Goal: Communication & Community: Answer question/provide support

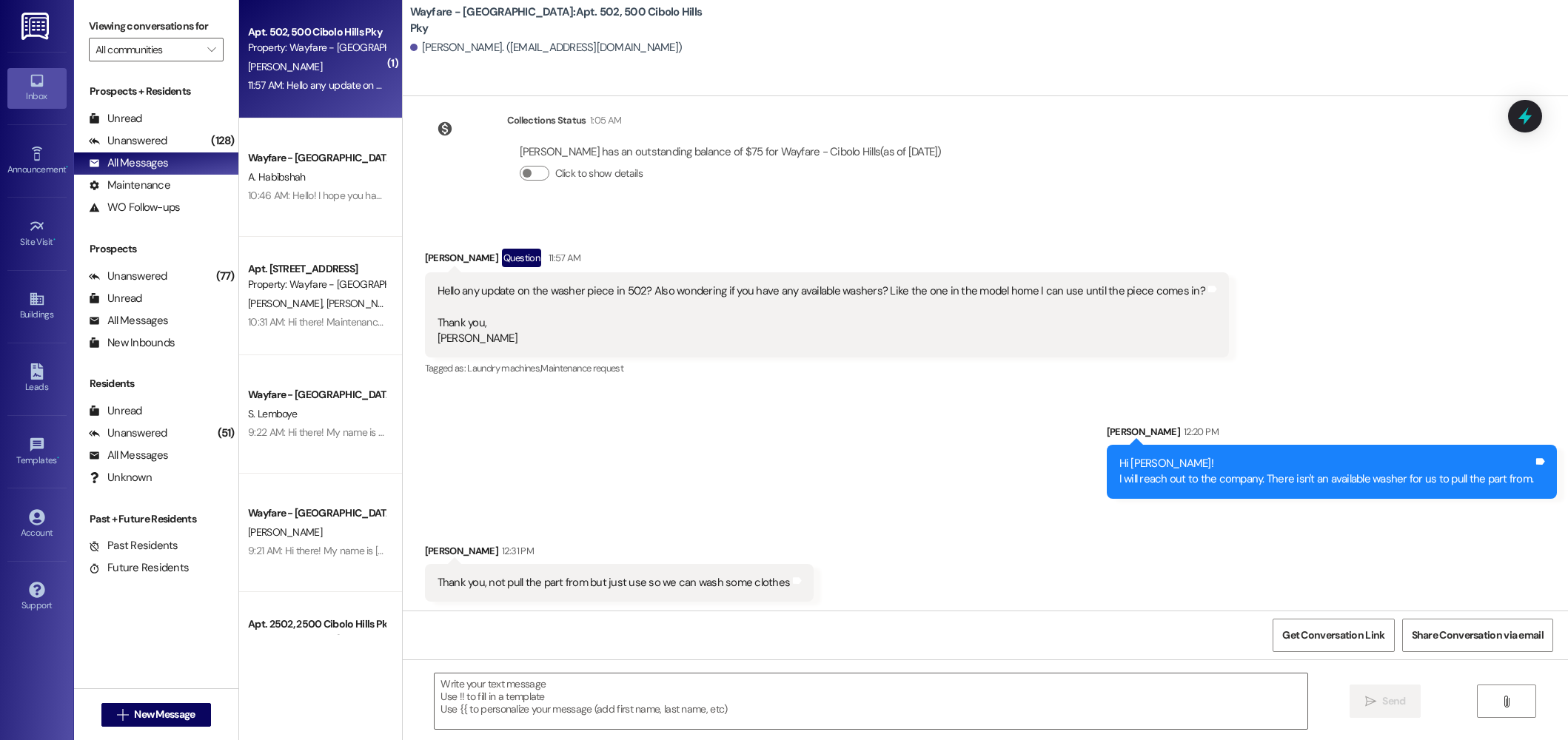
scroll to position [58356, 0]
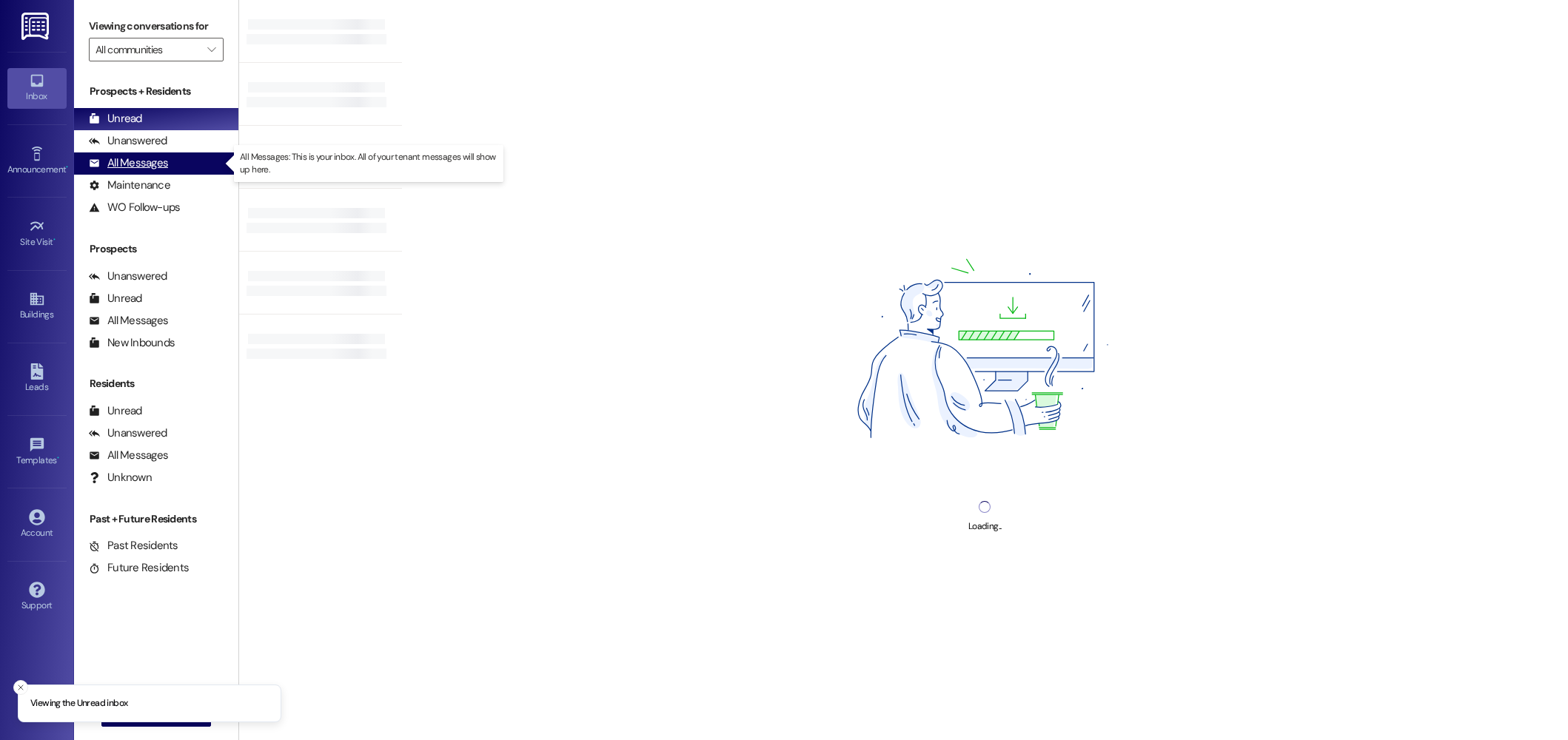
click at [153, 170] on div "All Messages" at bounding box center [129, 163] width 79 height 16
click at [125, 166] on div "All Messages" at bounding box center [129, 163] width 79 height 16
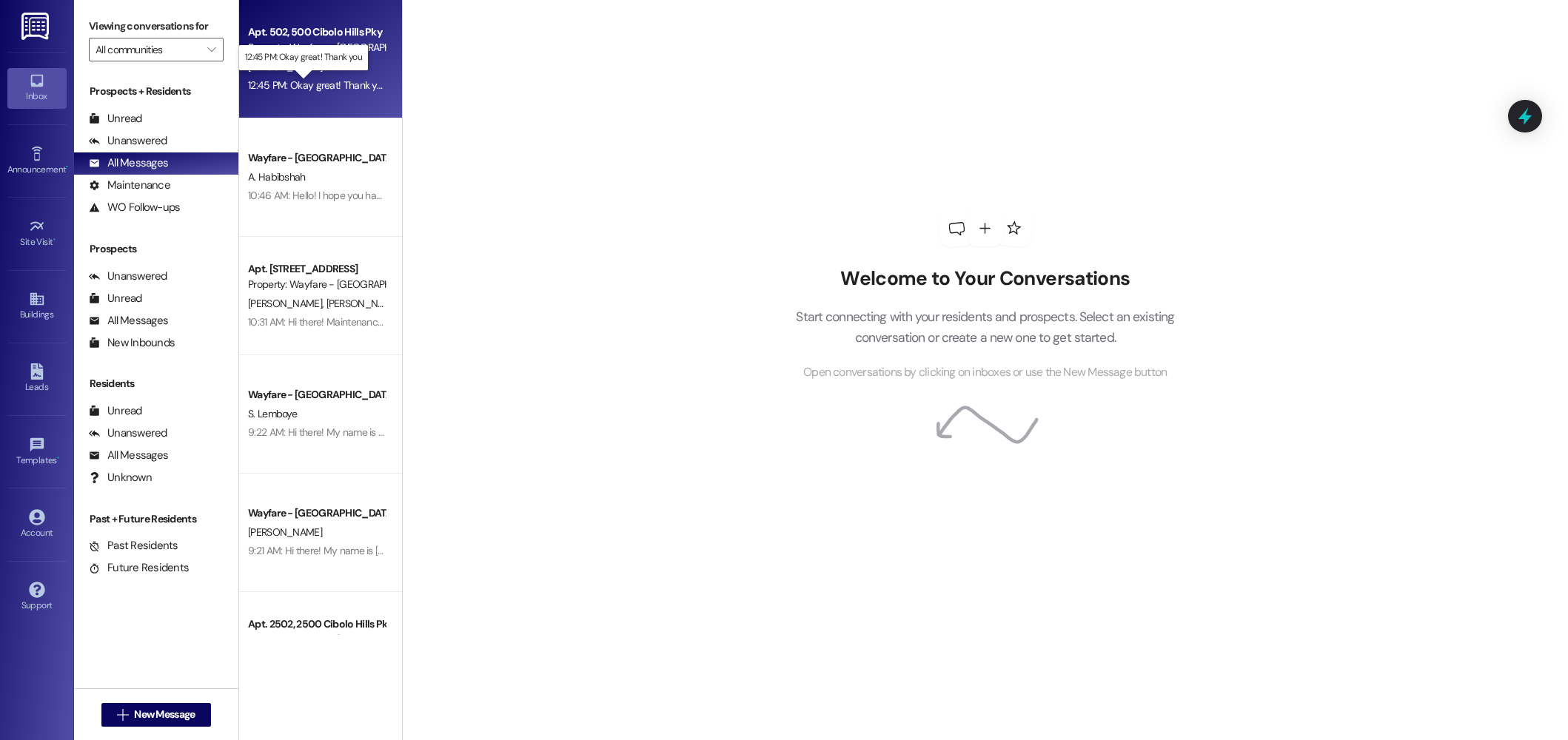
click at [342, 83] on div "12:45 PM: Okay great! Thank you 12:45 PM: Okay great! Thank you" at bounding box center [317, 84] width 139 height 13
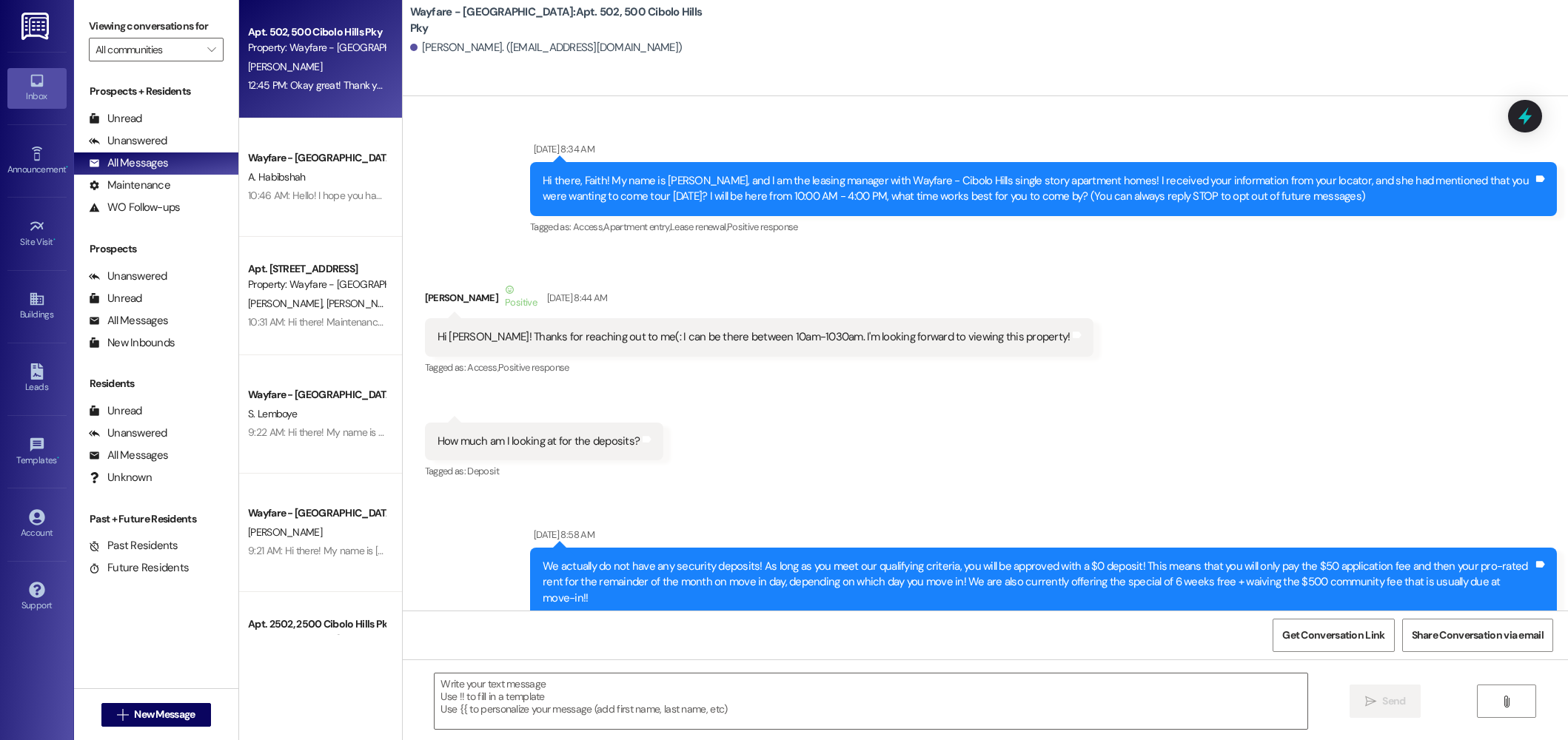
scroll to position [58400, 0]
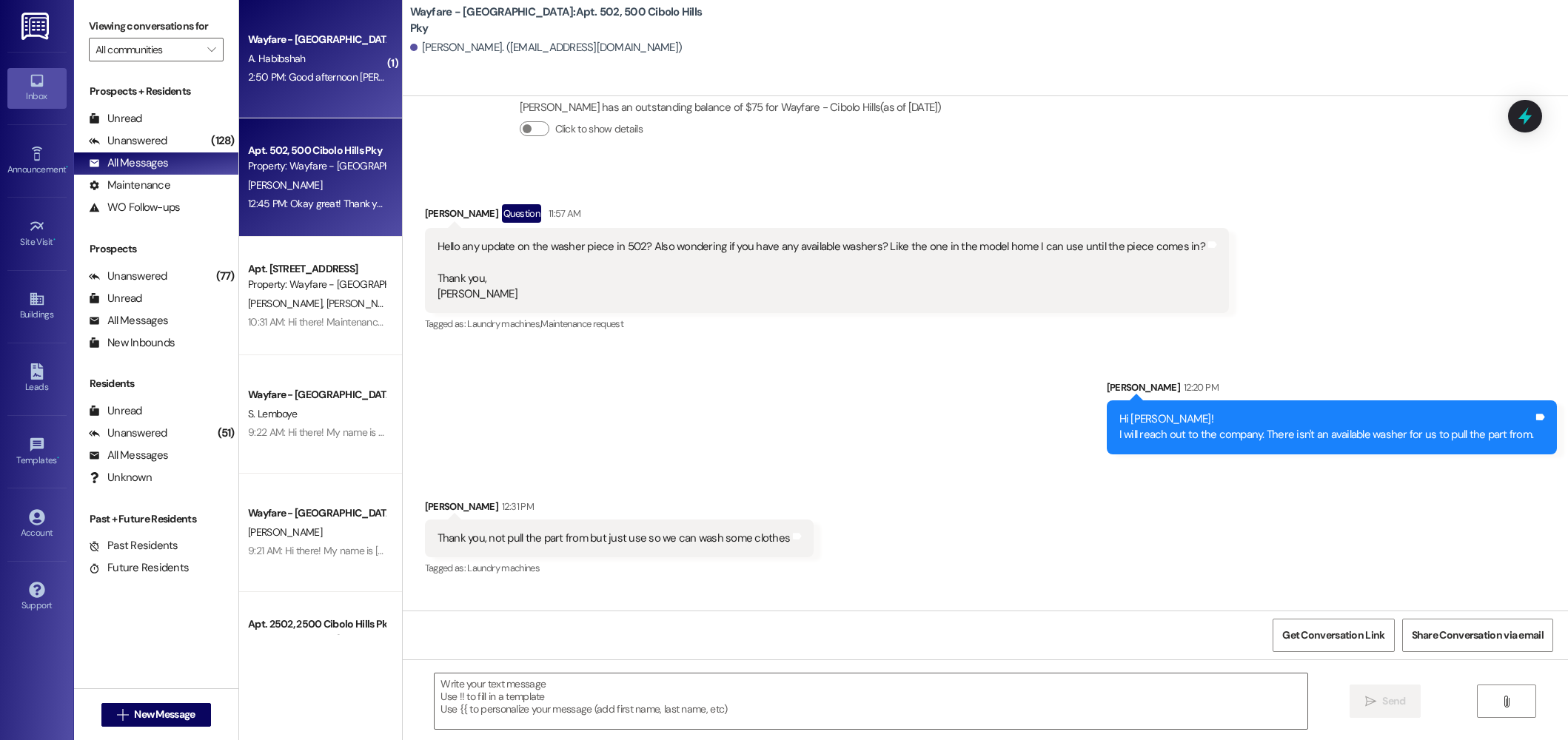
click at [283, 80] on div "2:50 PM: Good afternoon Jordan, Thank you for letting me know. I will do 13 mon…" at bounding box center [488, 77] width 480 height 13
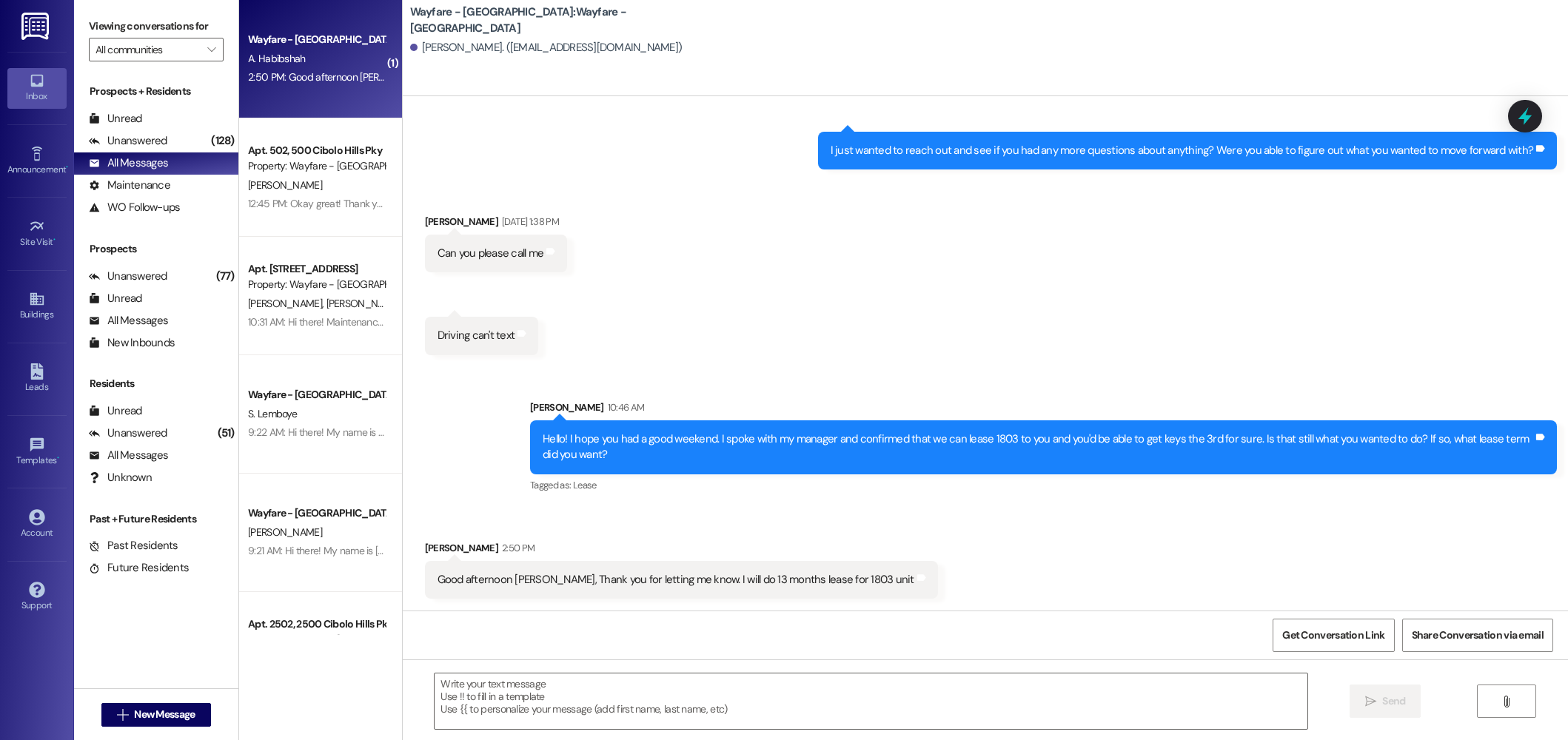
scroll to position [470, 0]
click at [777, 707] on textarea at bounding box center [871, 701] width 873 height 55
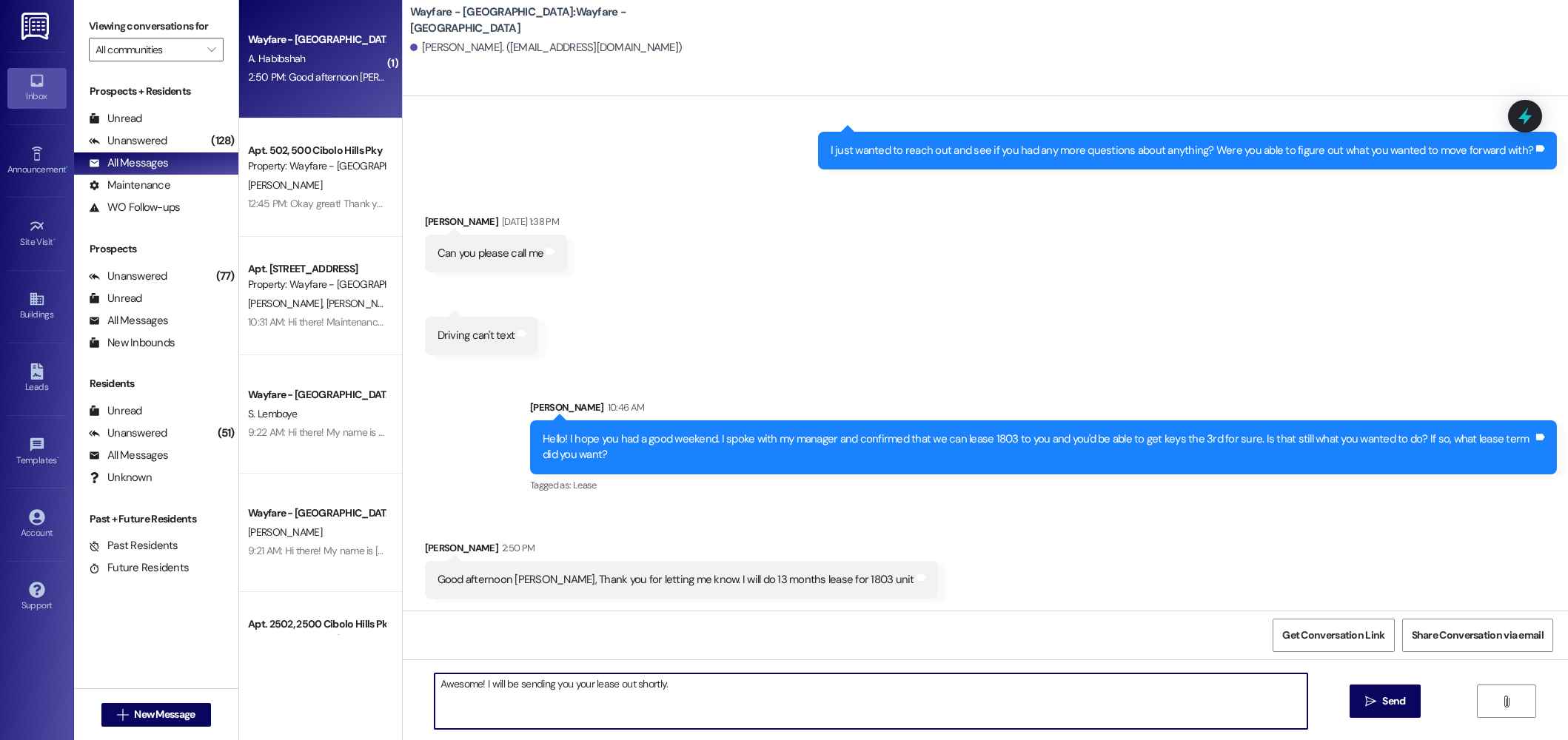
type textarea "Awesome! I will be sending you your lease out shortly."
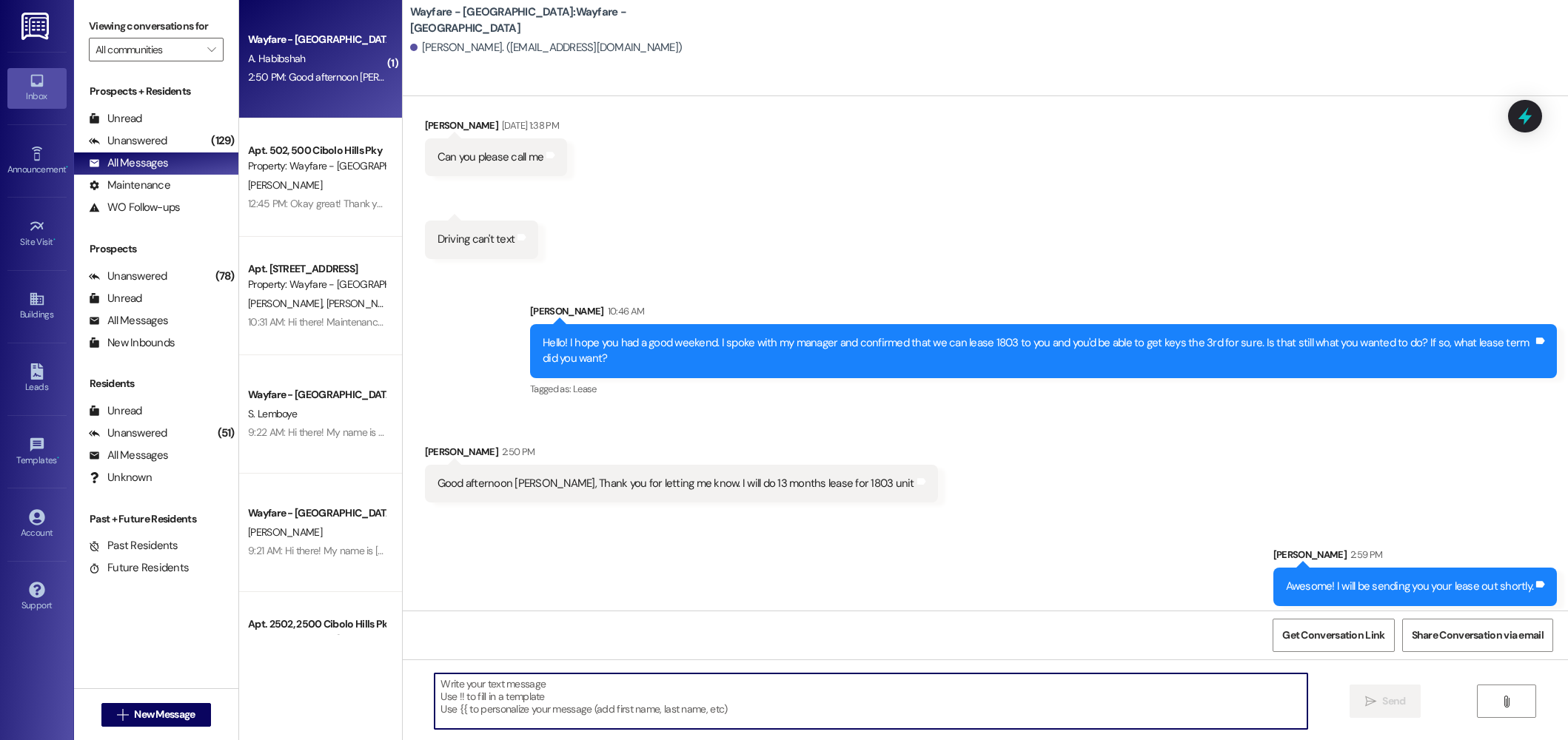
scroll to position [574, 0]
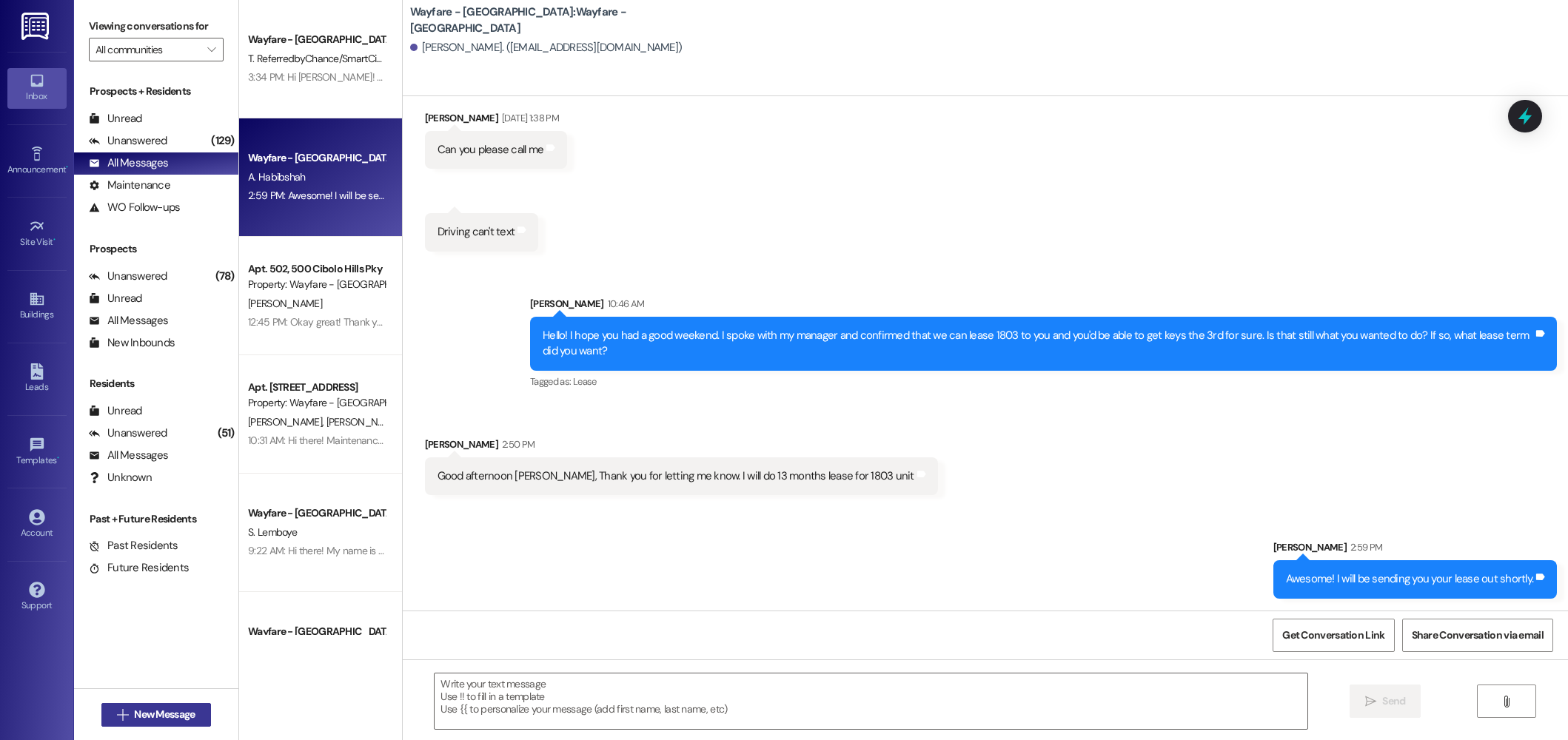
click at [155, 714] on span "New Message" at bounding box center [164, 715] width 61 height 16
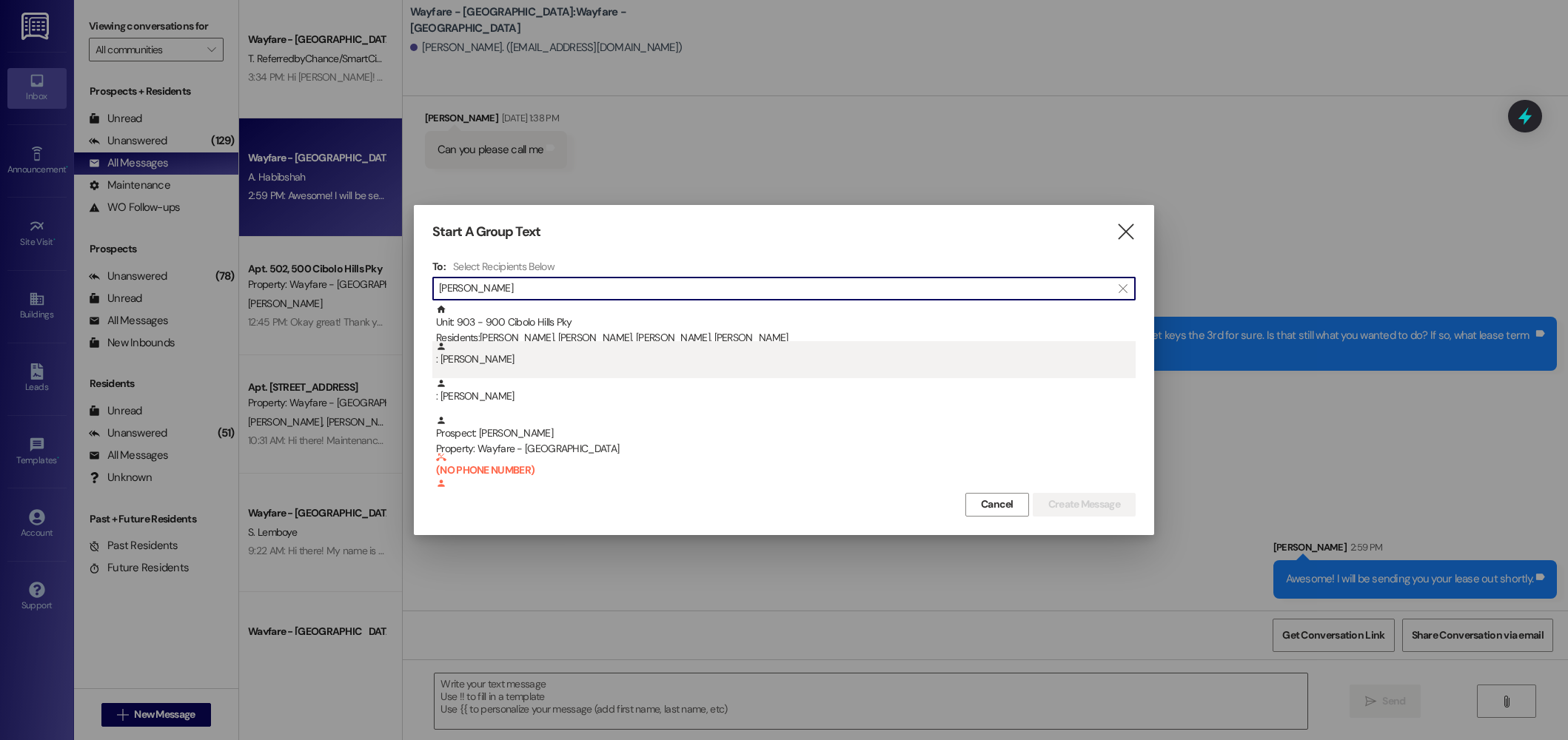
type input "dyer"
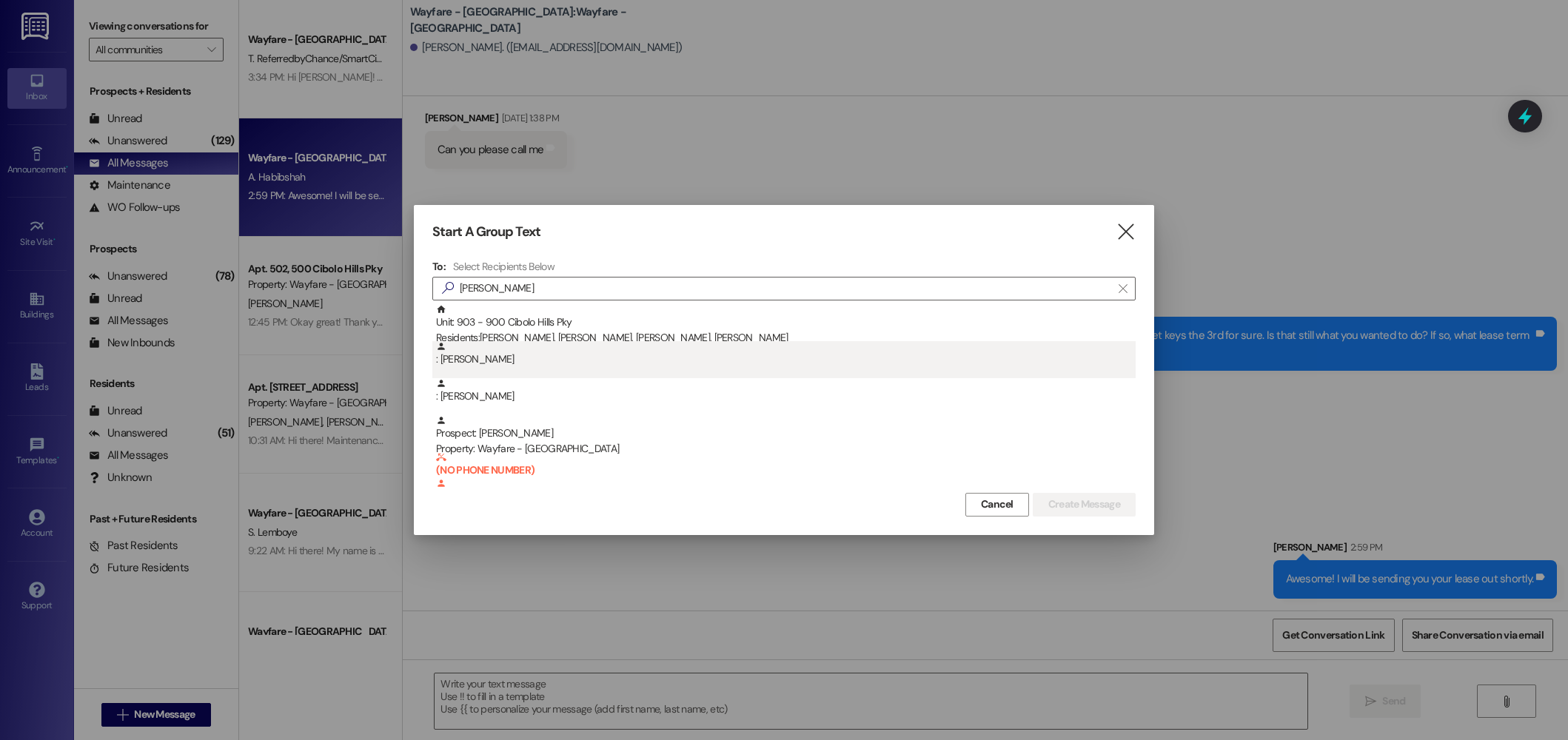
click at [524, 354] on div ": David Dyer" at bounding box center [786, 354] width 700 height 26
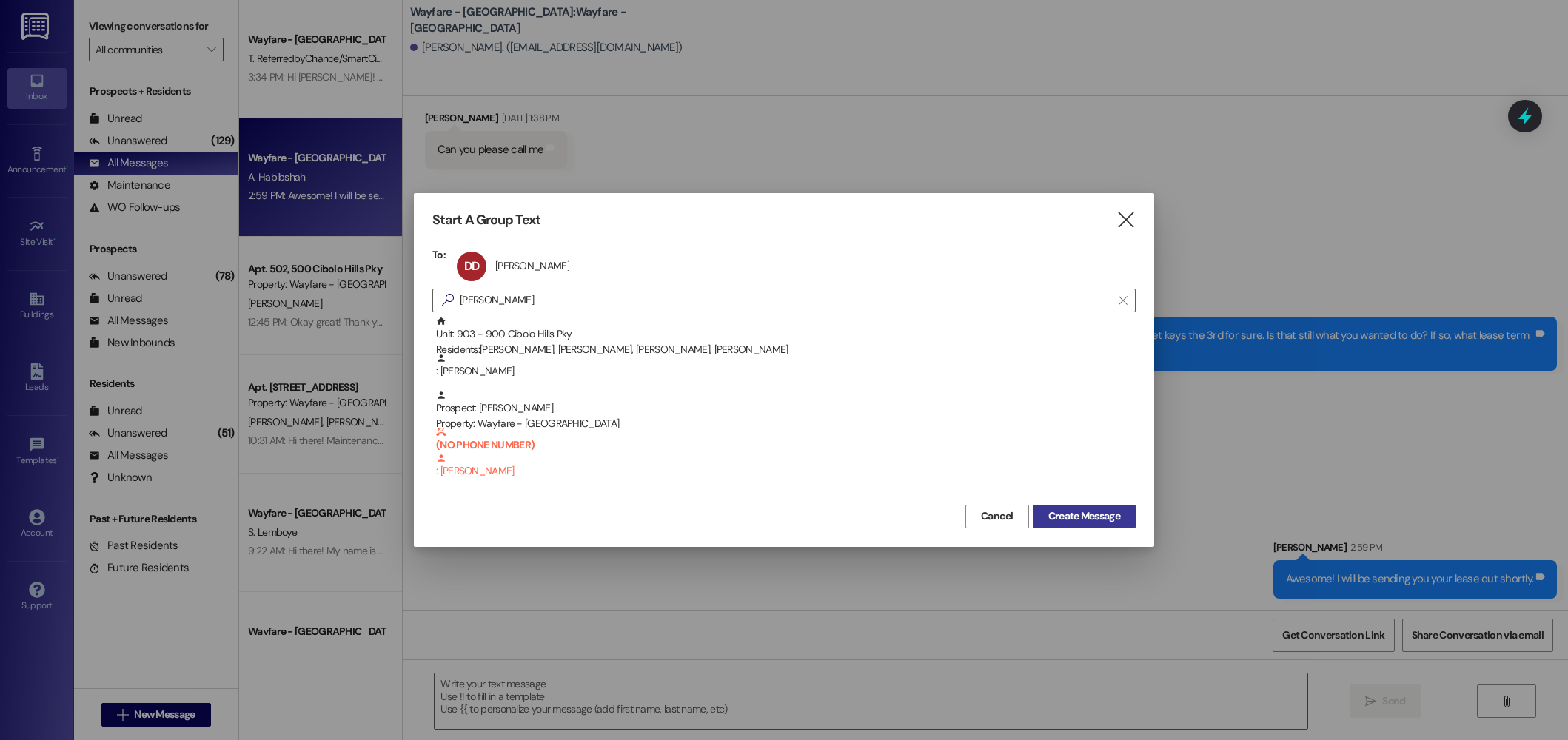
click at [1115, 519] on span "Create Message" at bounding box center [1084, 517] width 72 height 16
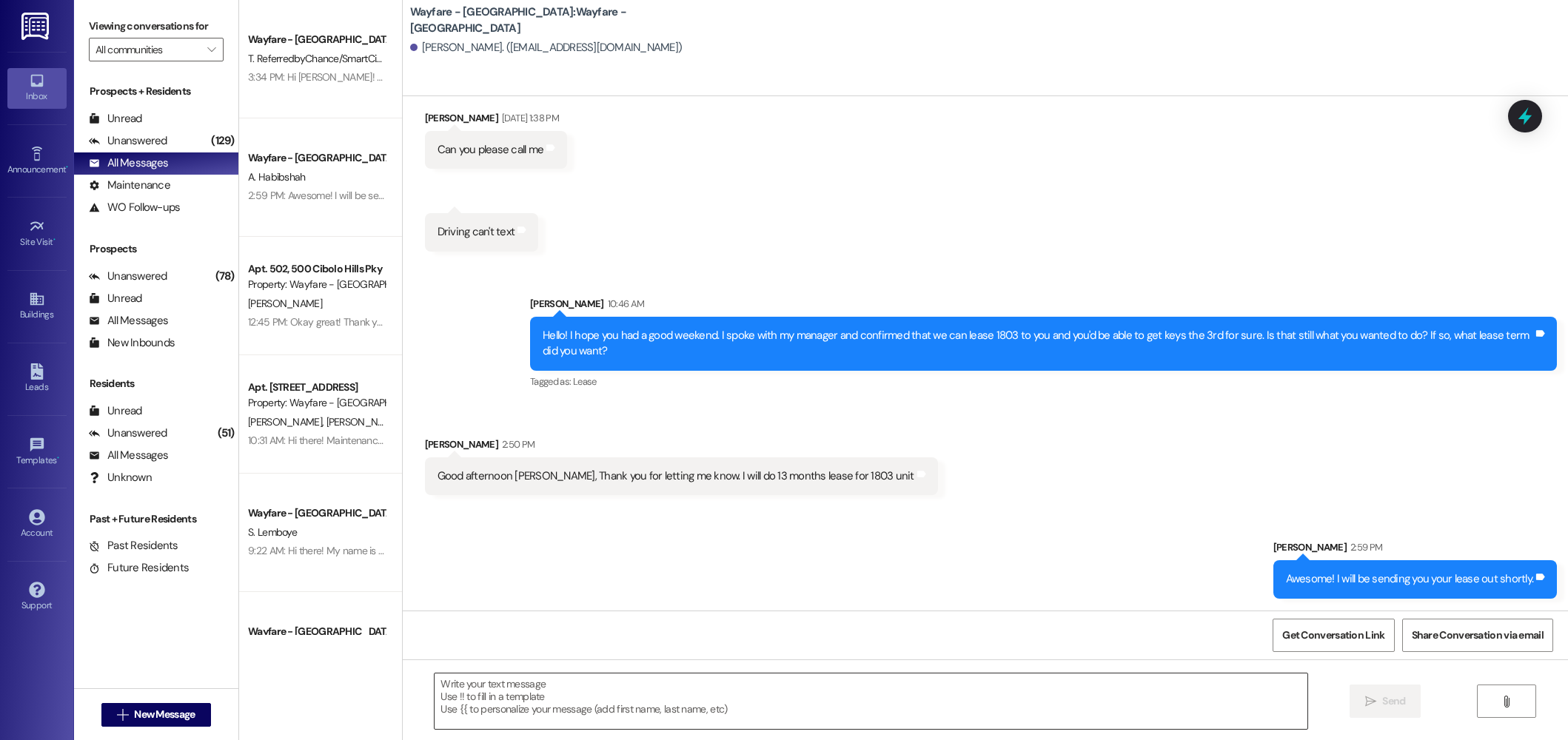
click at [1100, 712] on textarea at bounding box center [871, 701] width 873 height 55
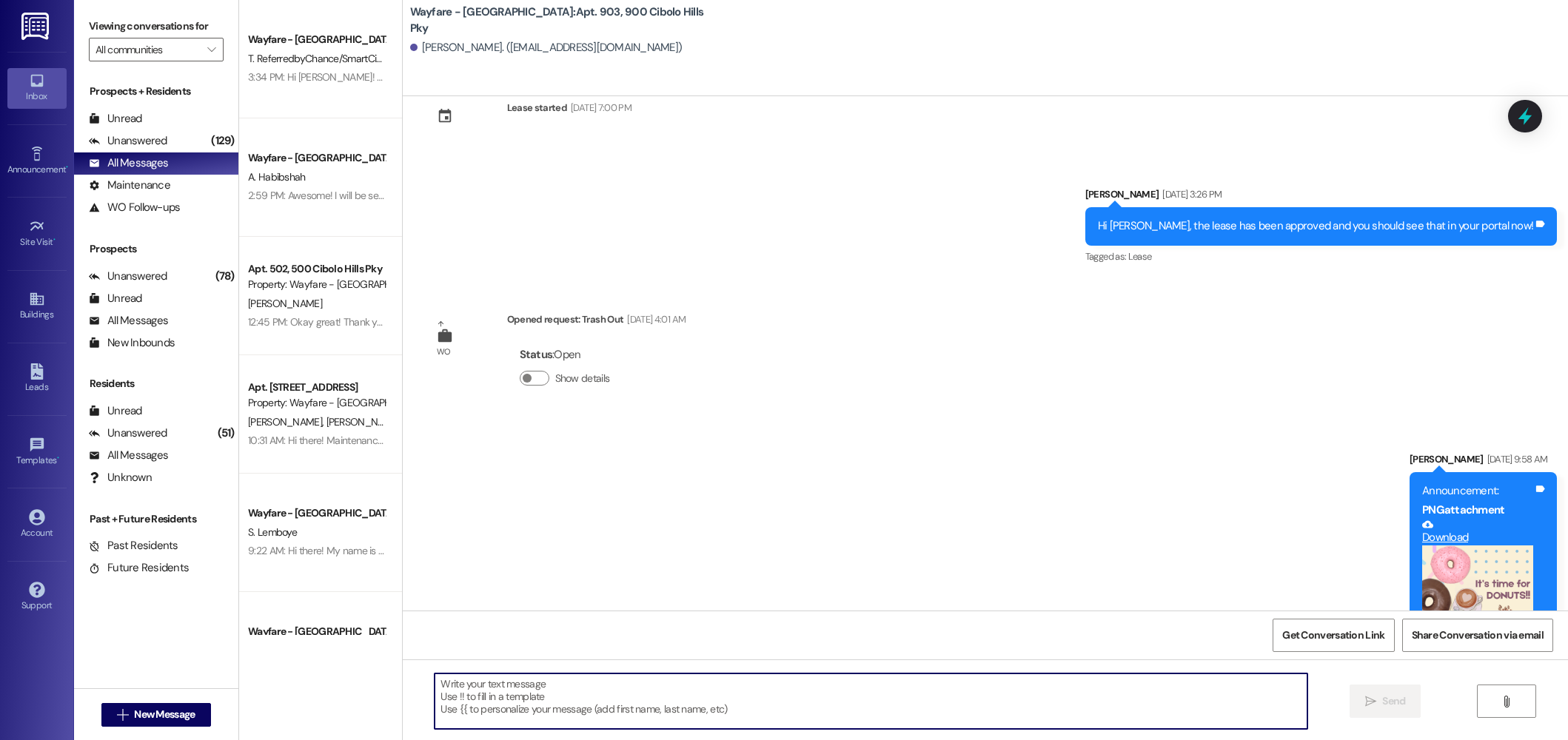
scroll to position [8391, 0]
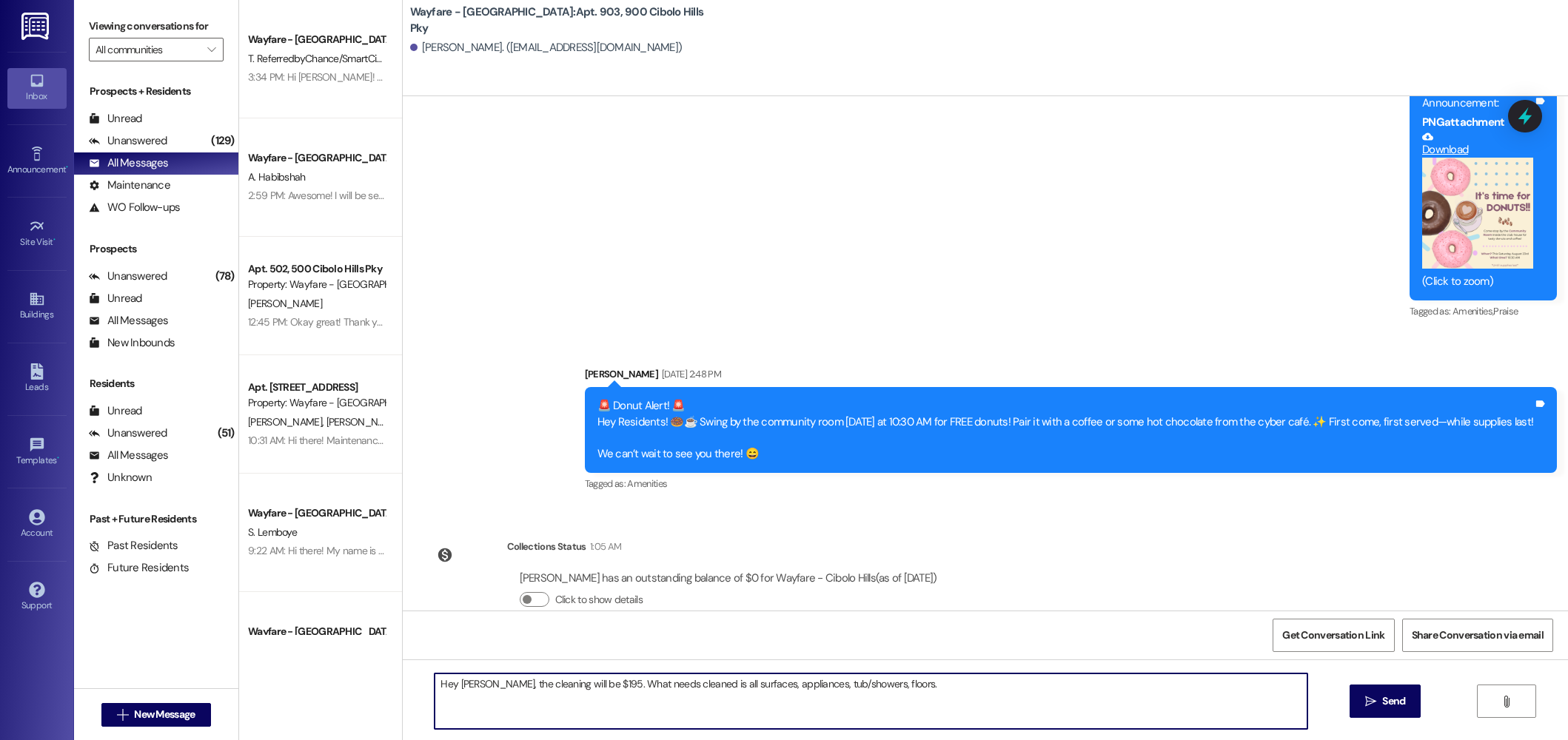
type textarea "Hey David, the cleaning will be $195. What needs cleaned is all surfaces, appli…"
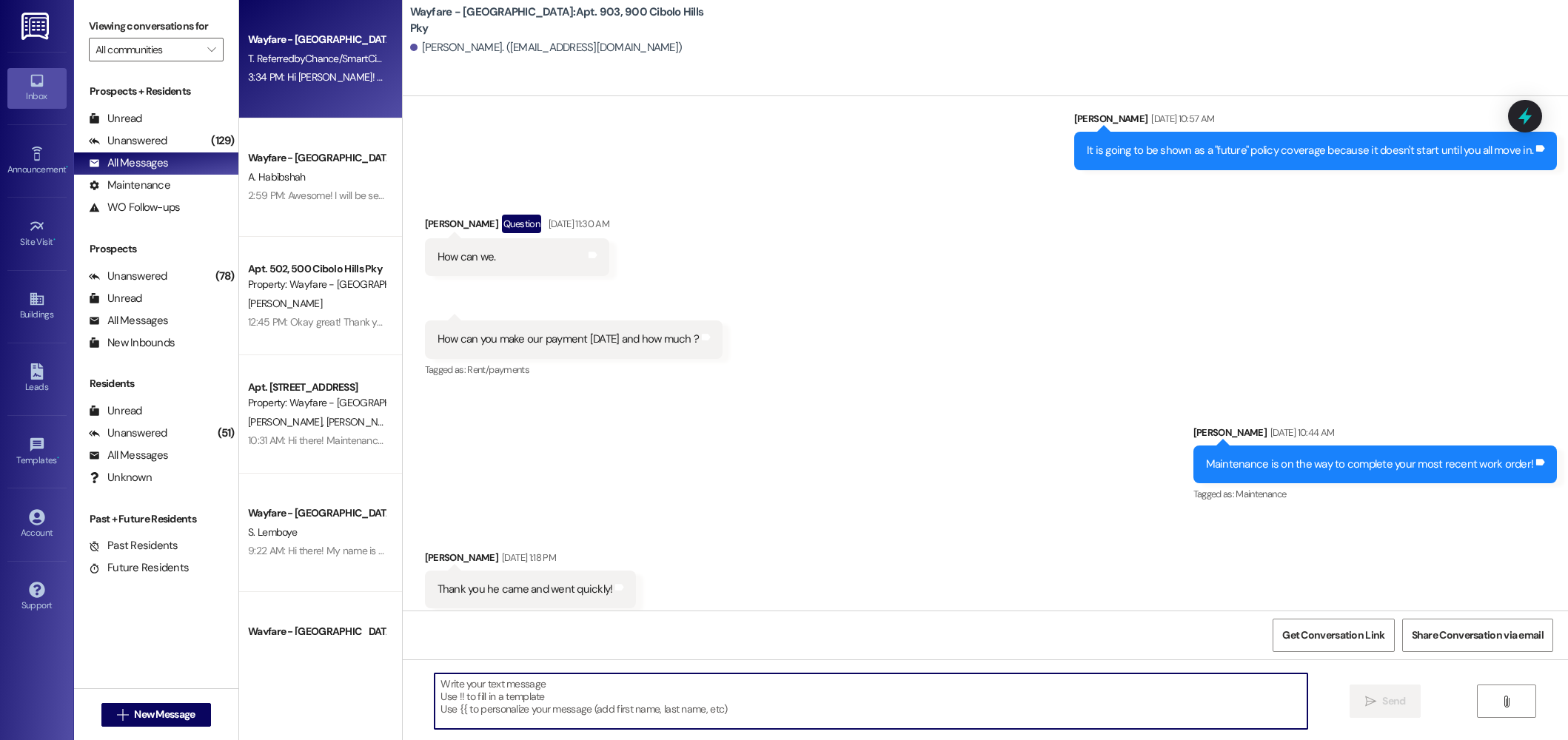
scroll to position [7426, 0]
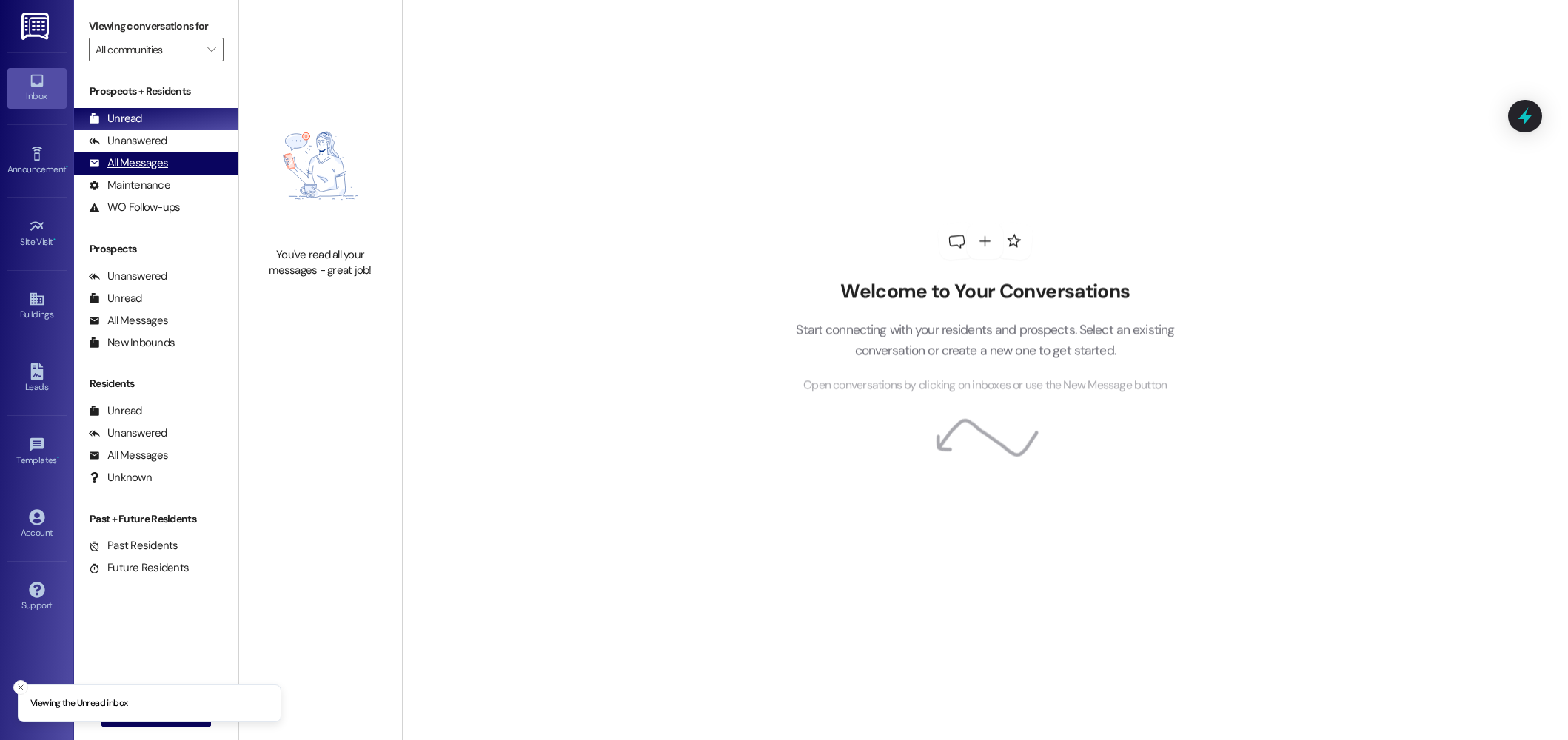
click at [126, 173] on div "All Messages (undefined)" at bounding box center [156, 163] width 164 height 22
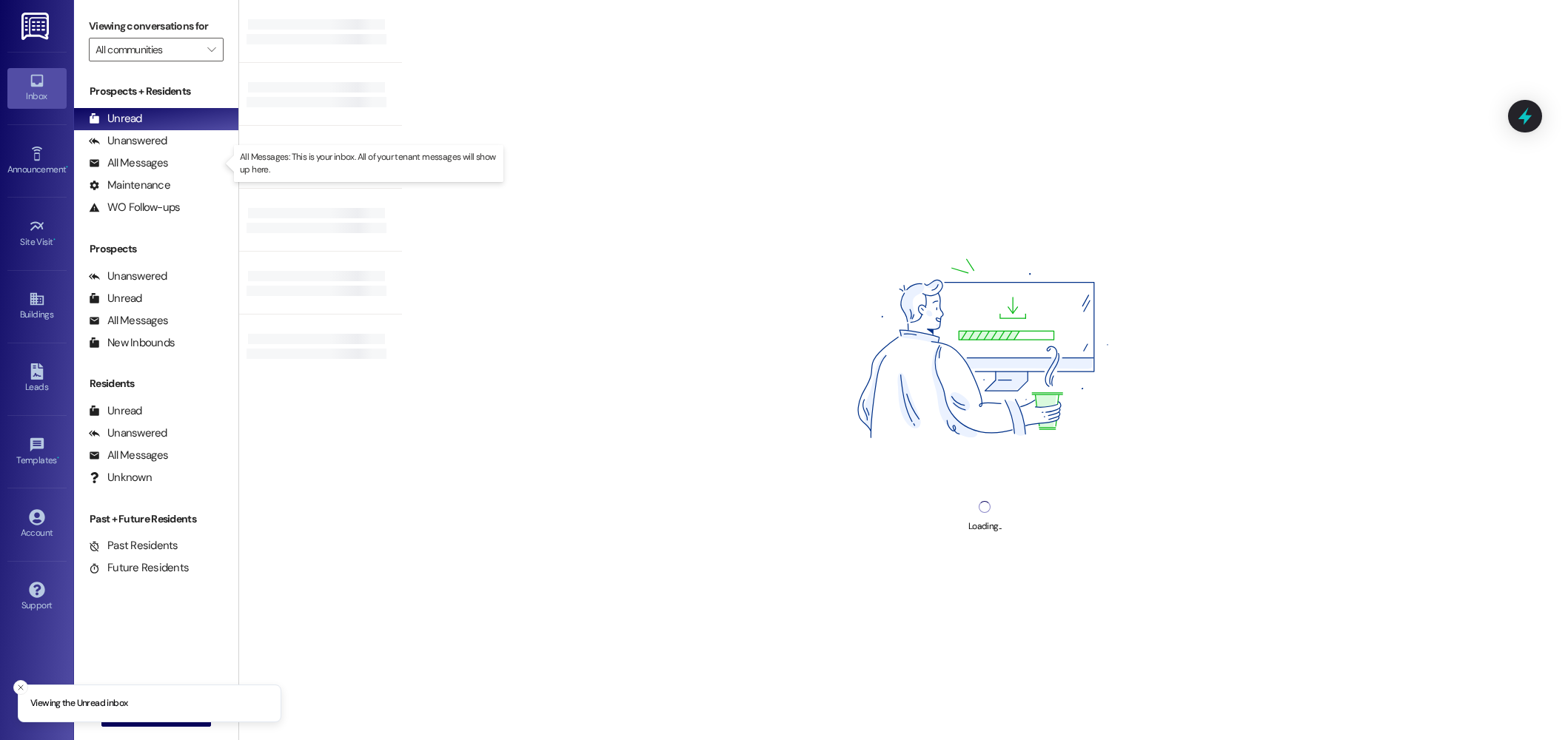
drag, startPoint x: 170, startPoint y: 165, endPoint x: 253, endPoint y: 148, distance: 84.7
click at [170, 165] on div "All Messages (undefined)" at bounding box center [156, 163] width 164 height 22
